Goal: Information Seeking & Learning: Learn about a topic

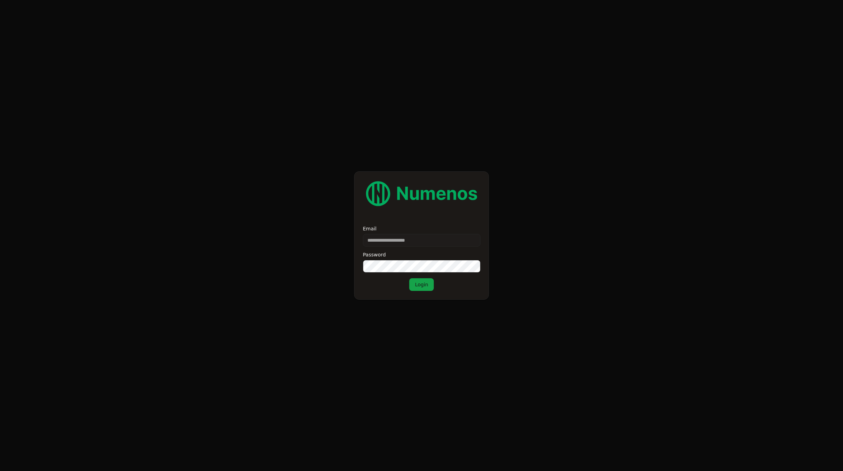
type input "**********"
click at [409, 278] on button "Login" at bounding box center [421, 284] width 25 height 13
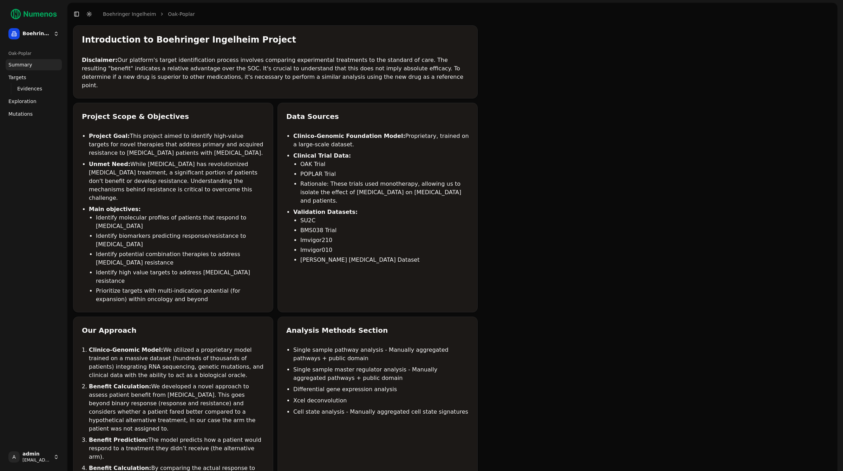
click at [27, 102] on span "Exploration" at bounding box center [22, 101] width 28 height 7
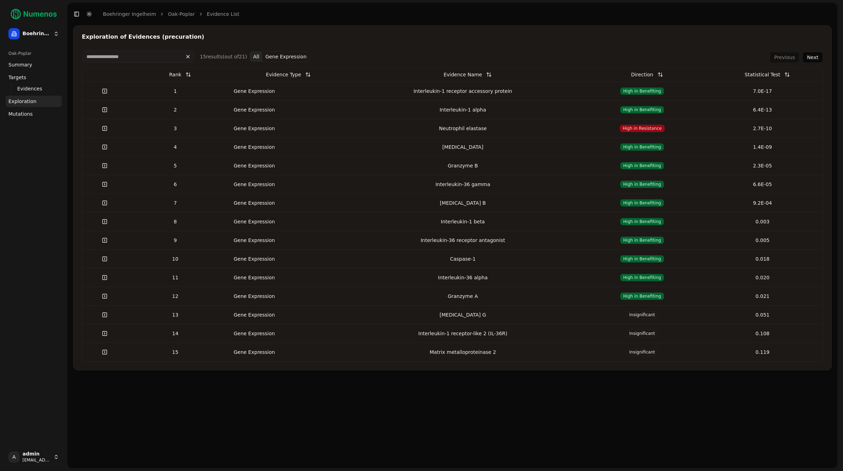
click at [642, 89] on span "High in Benefiting" at bounding box center [642, 91] width 44 height 8
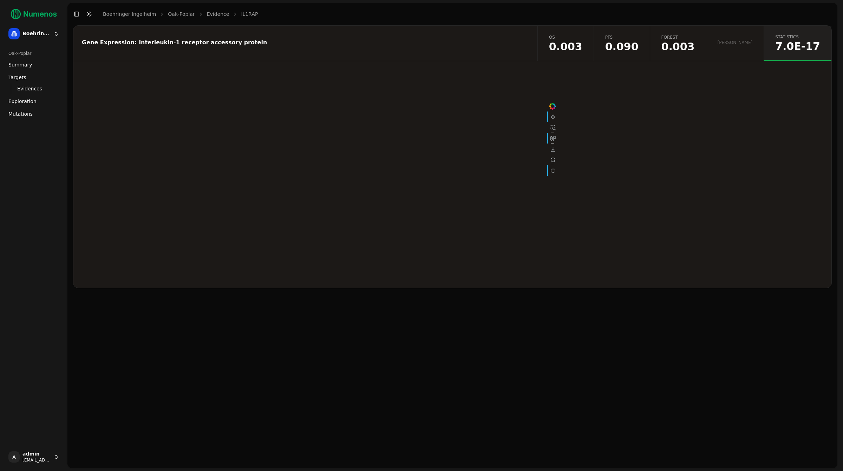
click at [216, 14] on link "Evidence" at bounding box center [218, 14] width 22 height 7
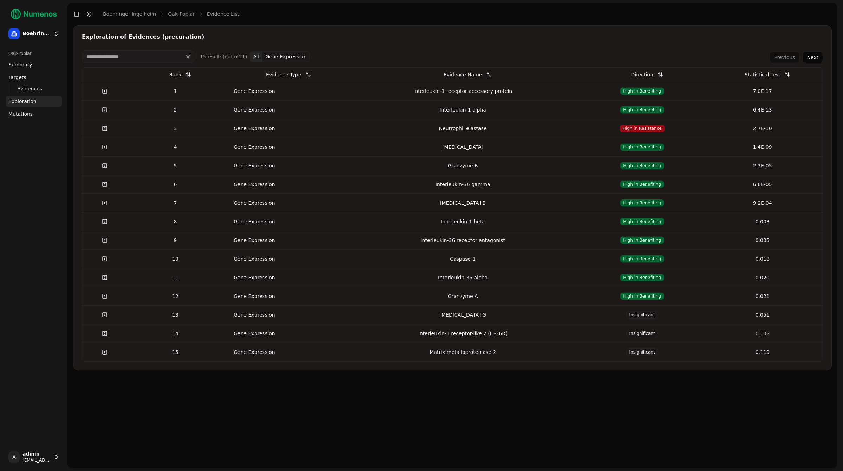
click at [705, 89] on div "7.0E-17" at bounding box center [762, 91] width 115 height 7
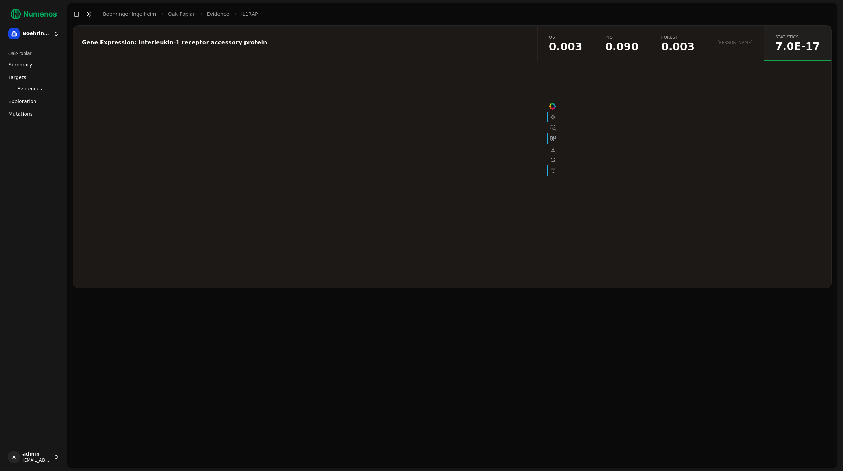
click at [207, 11] on link "Evidence" at bounding box center [218, 14] width 22 height 7
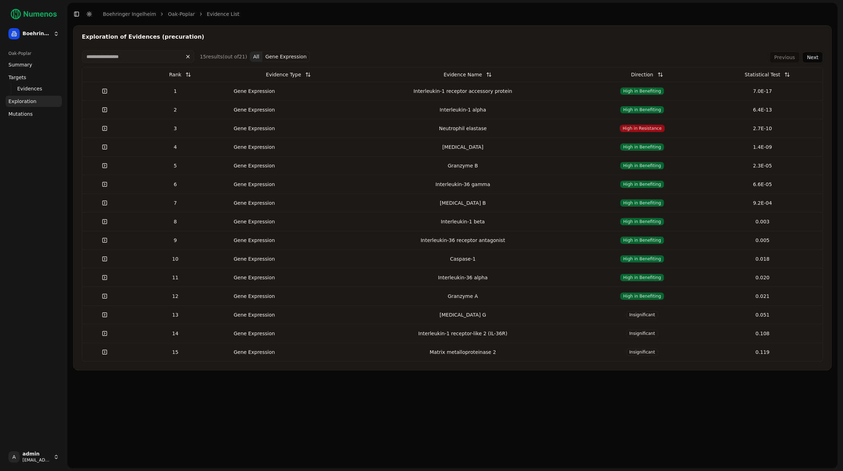
click at [251, 91] on div "Gene Expression" at bounding box center [254, 91] width 56 height 7
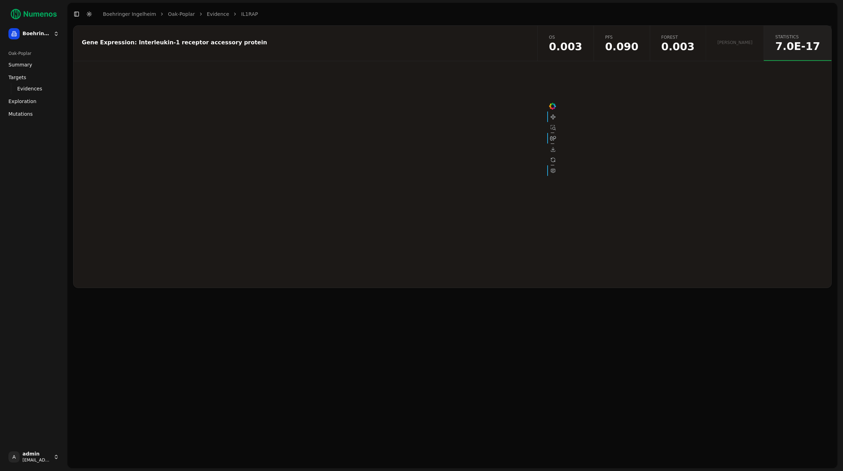
click at [639, 41] on span "0.090" at bounding box center [622, 46] width 33 height 11
click at [494, 72] on button "KM Predictive High And Low by Group PFS" at bounding box center [512, 76] width 109 height 13
click at [434, 75] on button "KM Predictive High And Low by Treatment PFS" at bounding box center [397, 76] width 119 height 13
click at [583, 44] on span "0.003" at bounding box center [565, 46] width 33 height 11
click at [531, 78] on button "KM Predictive High And Low by Treatment OS" at bounding box center [506, 76] width 117 height 13
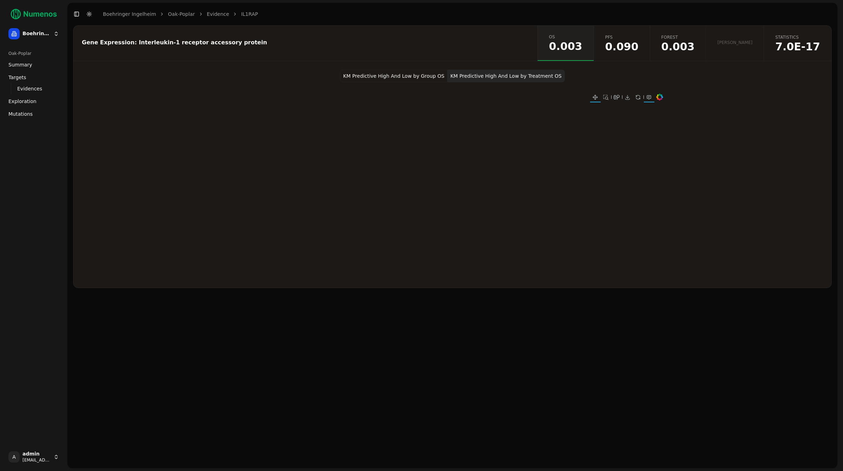
click at [695, 52] on span "0.003" at bounding box center [678, 46] width 33 height 11
click at [207, 13] on link "Evidence" at bounding box center [218, 14] width 22 height 7
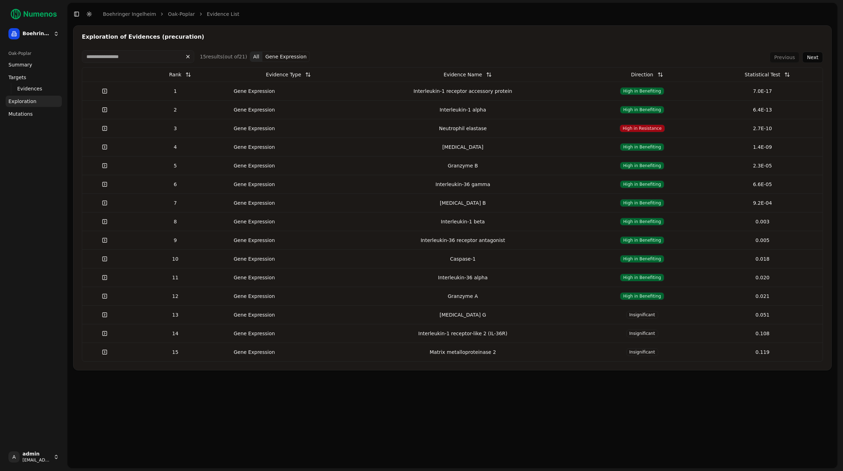
click at [302, 104] on td "Gene Expression" at bounding box center [284, 109] width 121 height 19
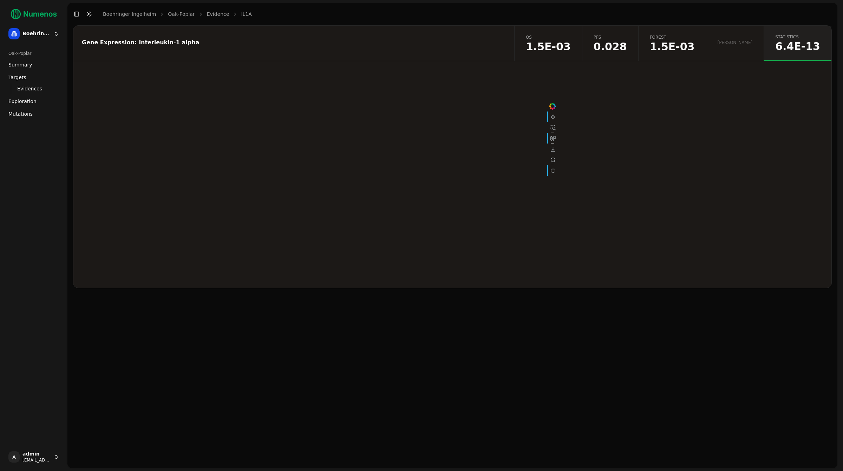
click at [207, 13] on link "Evidence" at bounding box center [218, 14] width 22 height 7
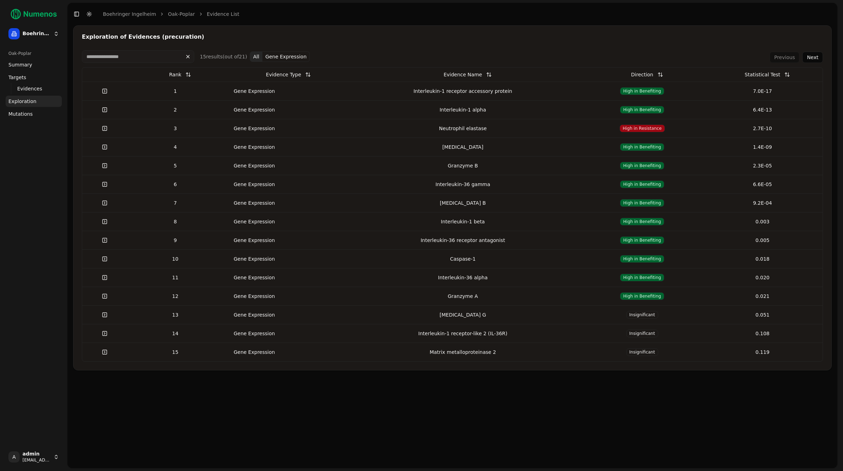
click at [30, 36] on html "Boehringer Ingelheim Oak-Poplar Summary Targets Evidences Exploration Mutations…" at bounding box center [421, 235] width 843 height 471
click at [364, 37] on div "Exploration of Evidences (precuration)" at bounding box center [453, 37] width 742 height 6
click at [351, 39] on div "Exploration of Evidences (precuration)" at bounding box center [453, 37] width 742 height 6
